Goal: Find specific page/section: Find specific page/section

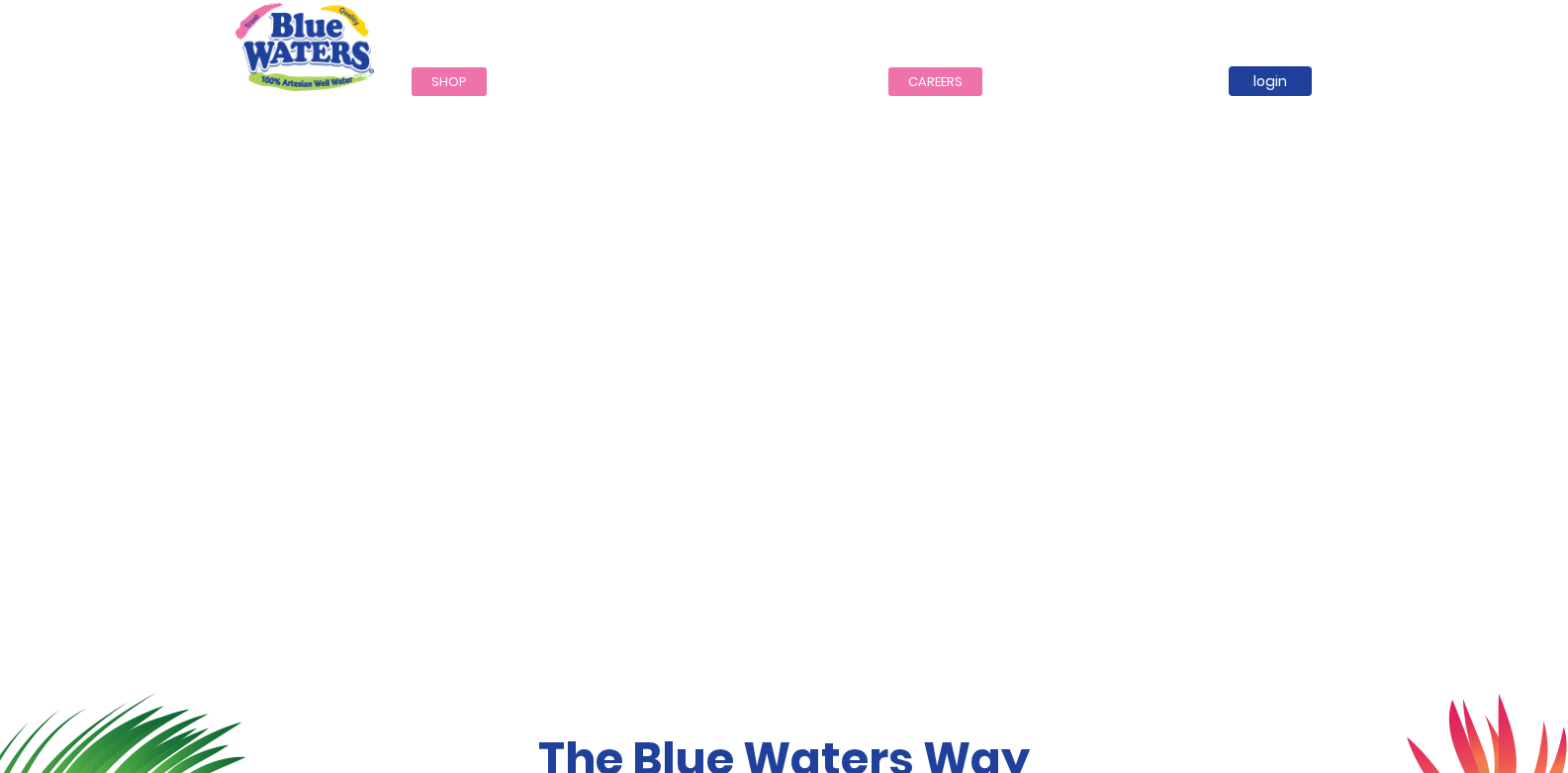
click at [927, 80] on link "careers" at bounding box center [935, 82] width 94 height 29
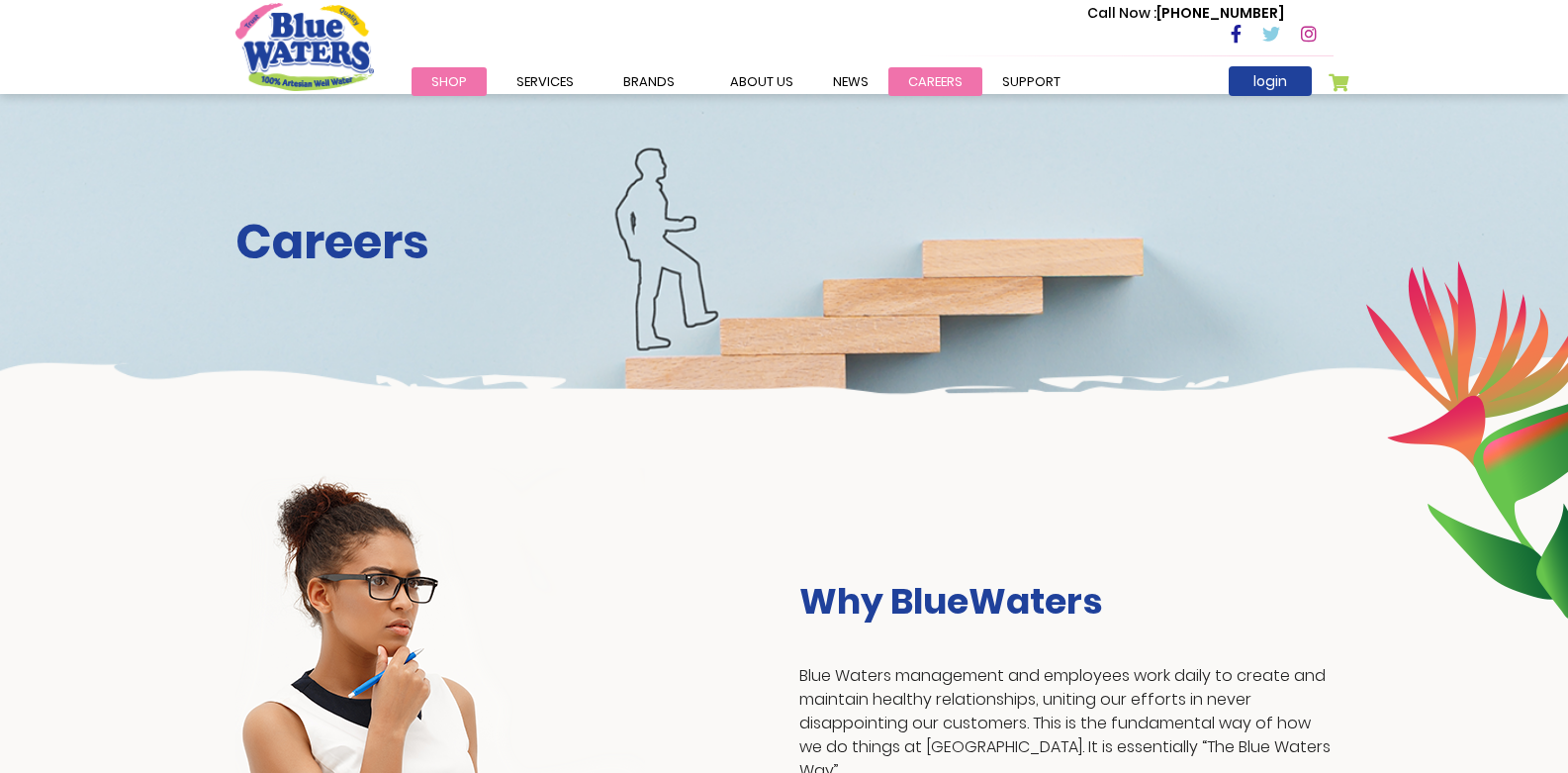
click at [933, 84] on link "careers" at bounding box center [935, 82] width 94 height 29
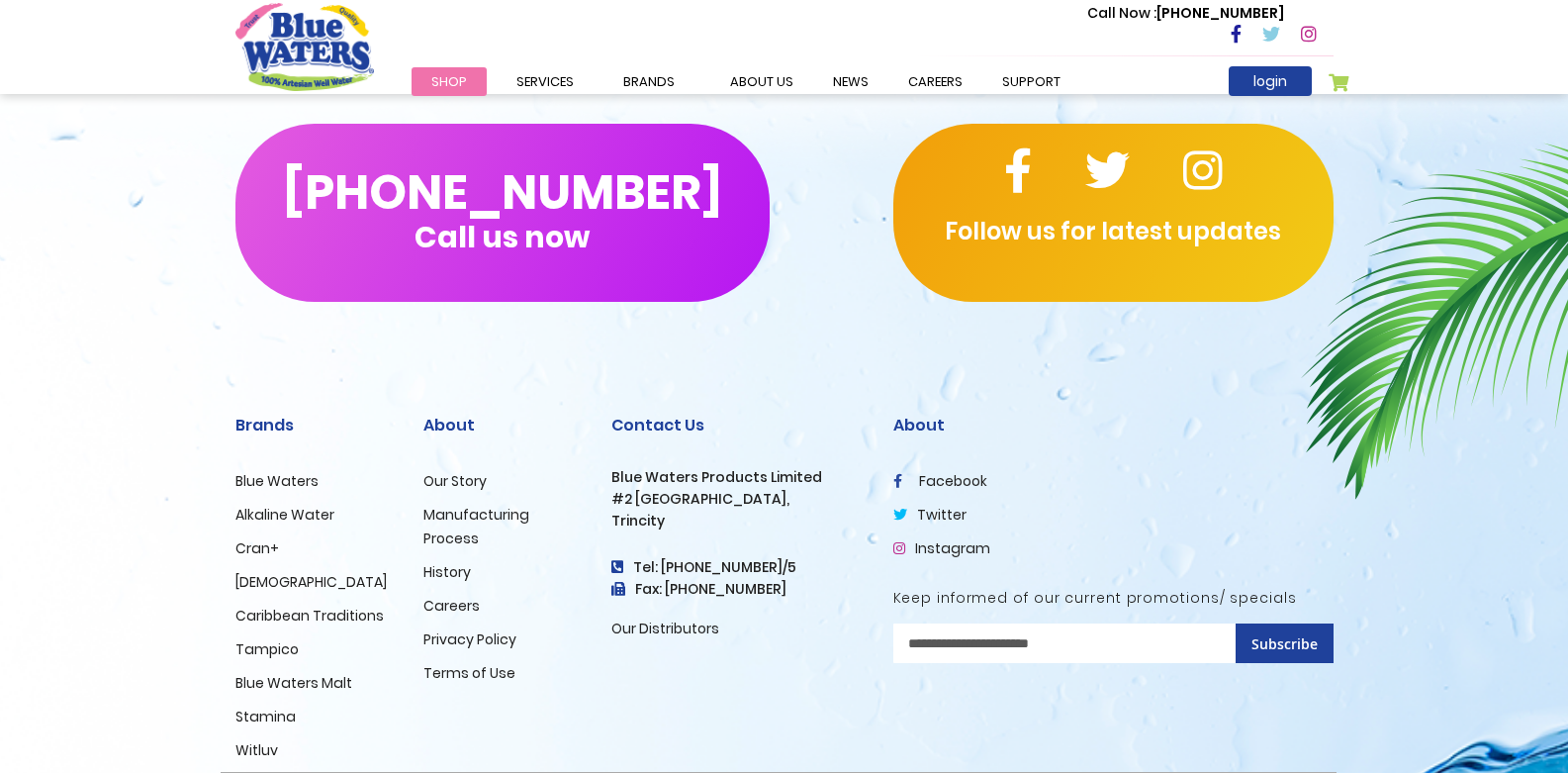
scroll to position [1968, 0]
